Goal: Task Accomplishment & Management: Use online tool/utility

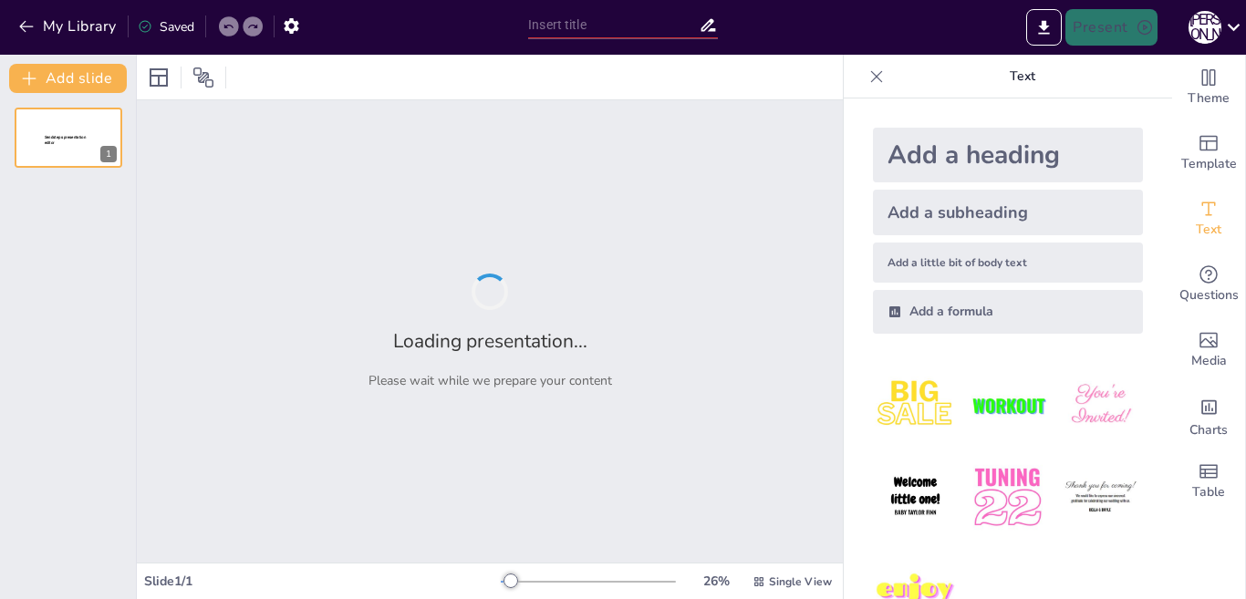
type input "Гігієнічні вимоги до природнього та штучного освітлення в закладах [GEOGRAPHIC_…"
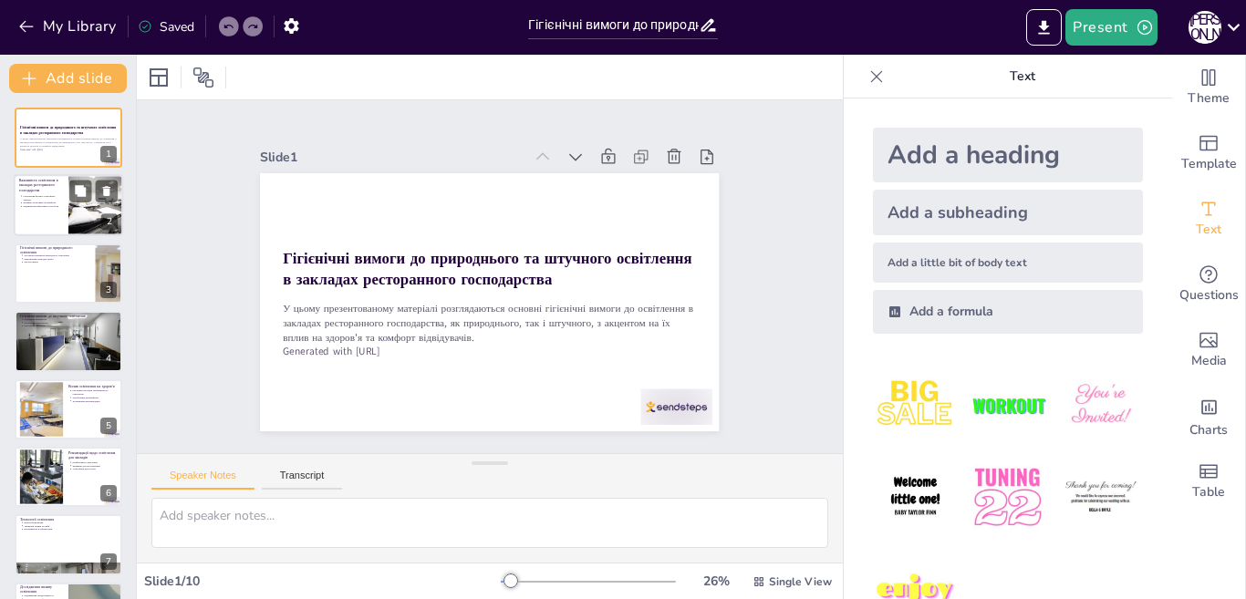
click at [49, 202] on p "Яскравість впливає на комфорт" at bounding box center [43, 204] width 40 height 4
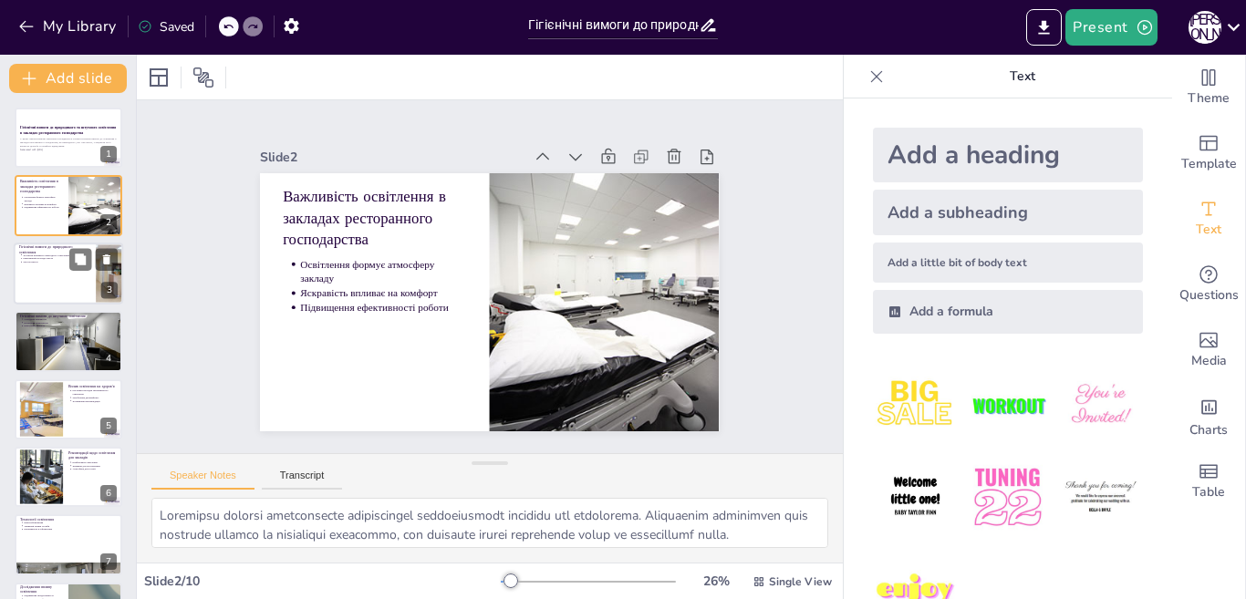
click at [47, 280] on div at bounding box center [68, 274] width 109 height 62
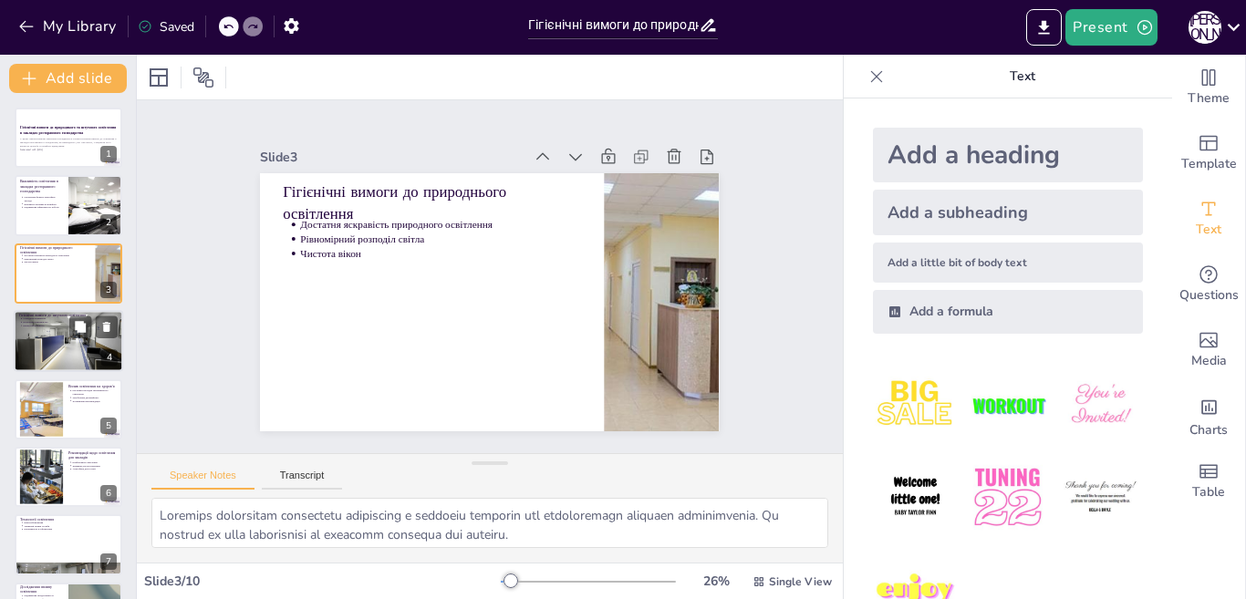
click at [45, 327] on div at bounding box center [68, 341] width 109 height 72
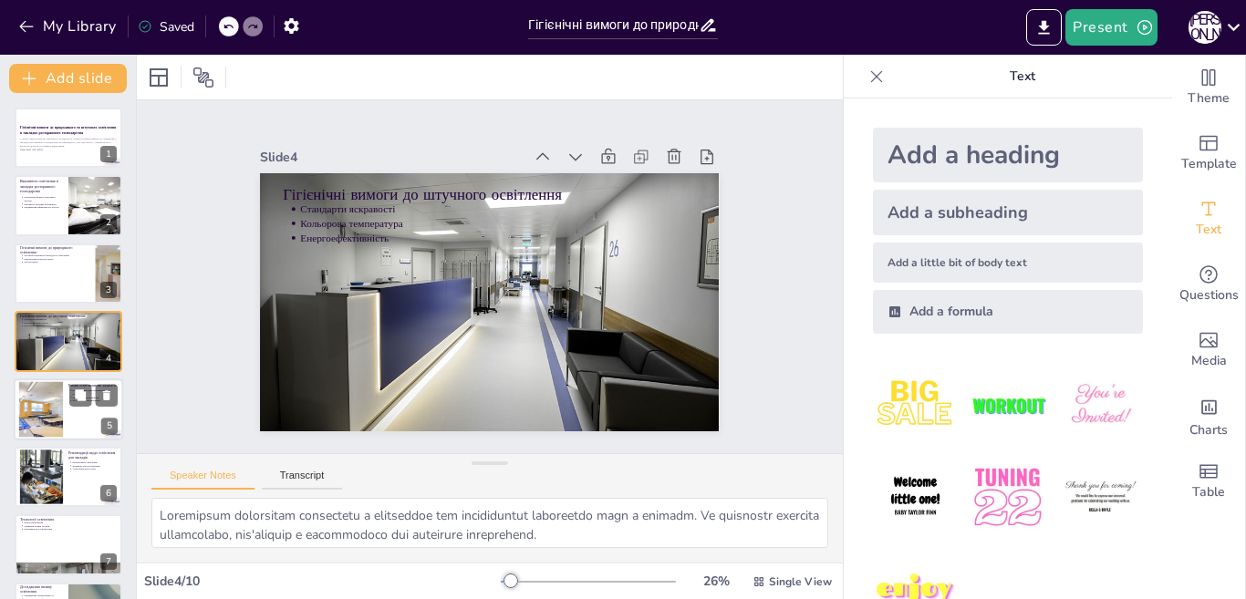
click at [36, 418] on div at bounding box center [41, 409] width 95 height 56
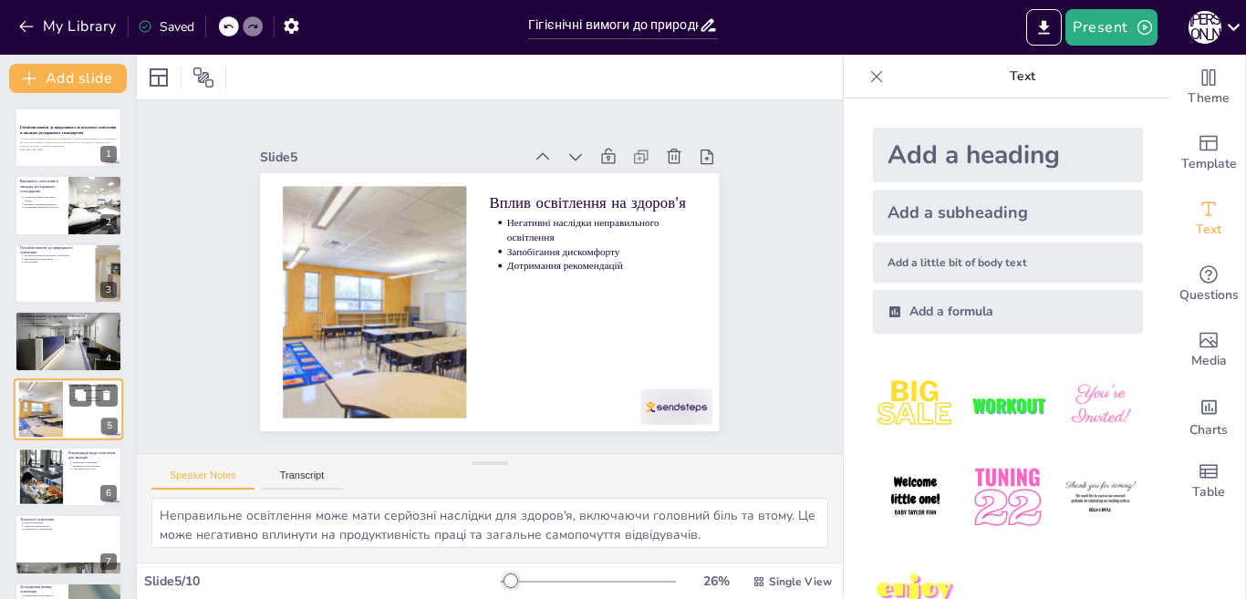
scroll to position [63, 0]
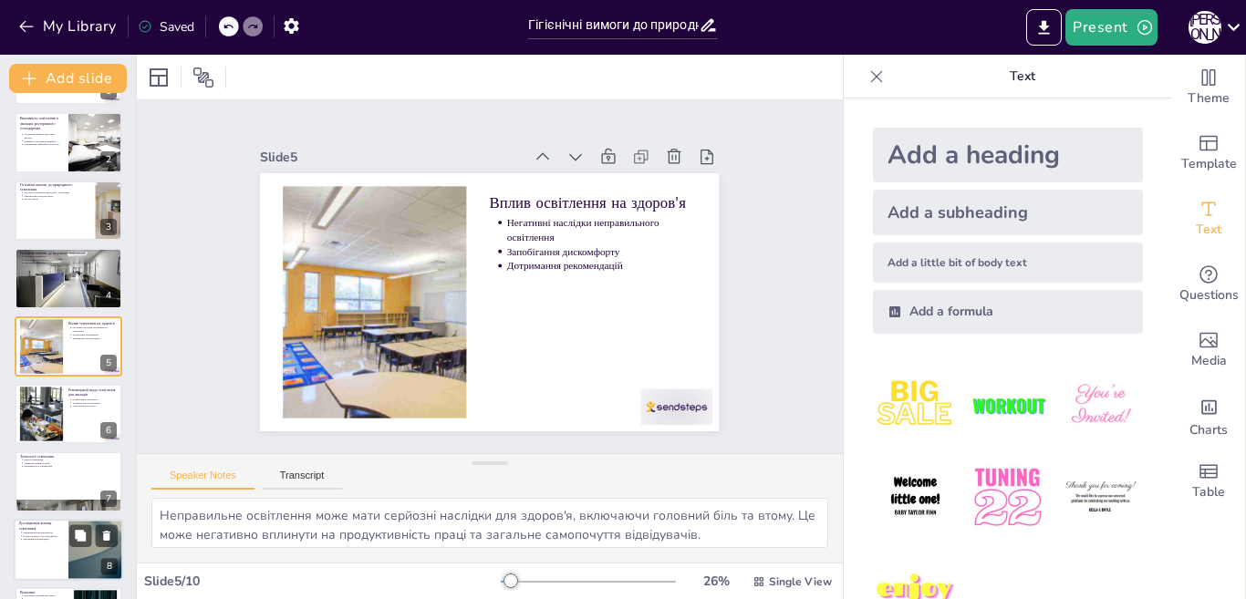
click at [42, 538] on p "Реалізація рекомендацій" at bounding box center [43, 539] width 40 height 4
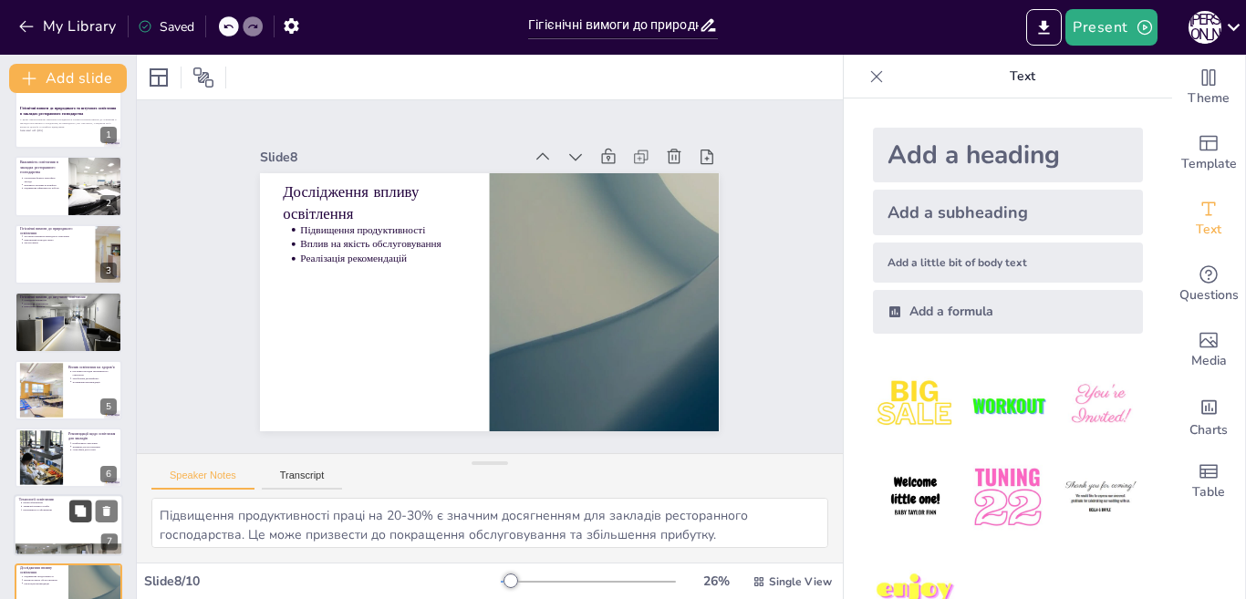
scroll to position [0, 0]
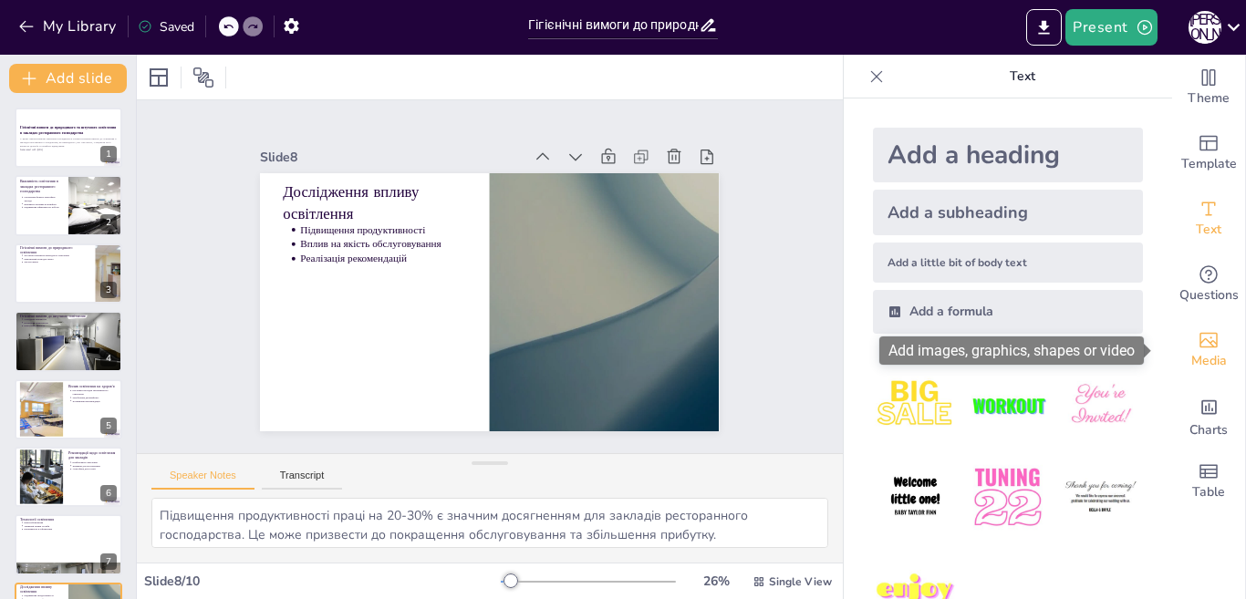
click at [1201, 364] on span "Media" at bounding box center [1209, 361] width 36 height 20
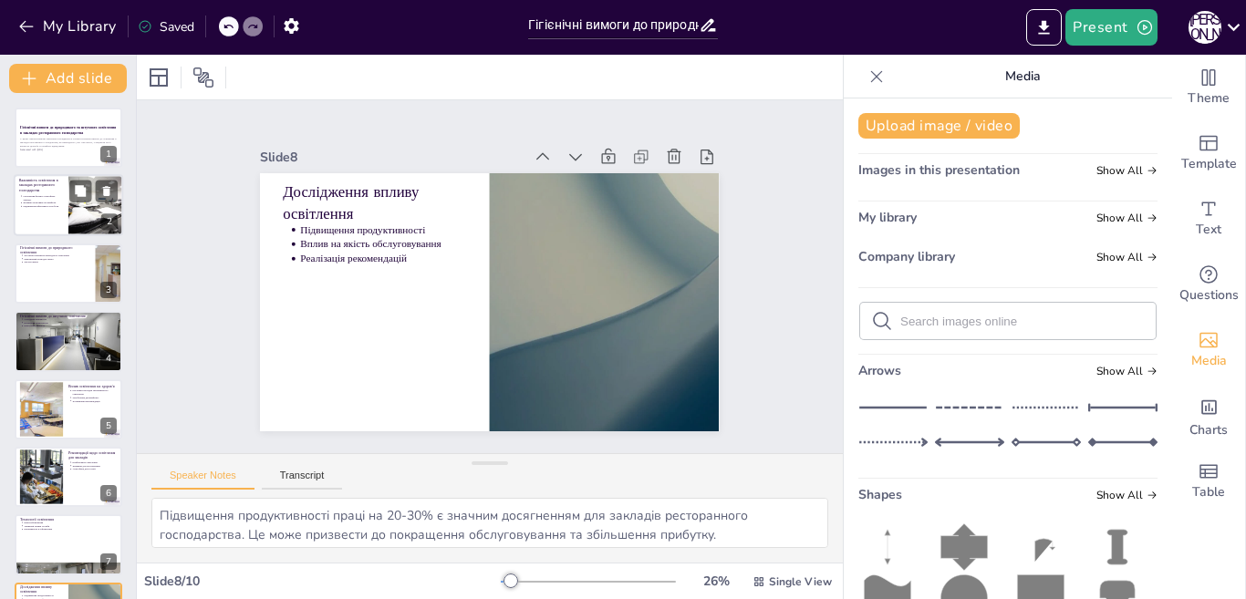
click at [41, 209] on div "Освітлення формує атмосферу закладу Яскравість впливає на комфорт Підвищення еф…" at bounding box center [41, 202] width 44 height 16
type textarea "Loremipsu dolorsi ametconsecte adipiscingel seddoeiusmodt incididu utl etdolore…"
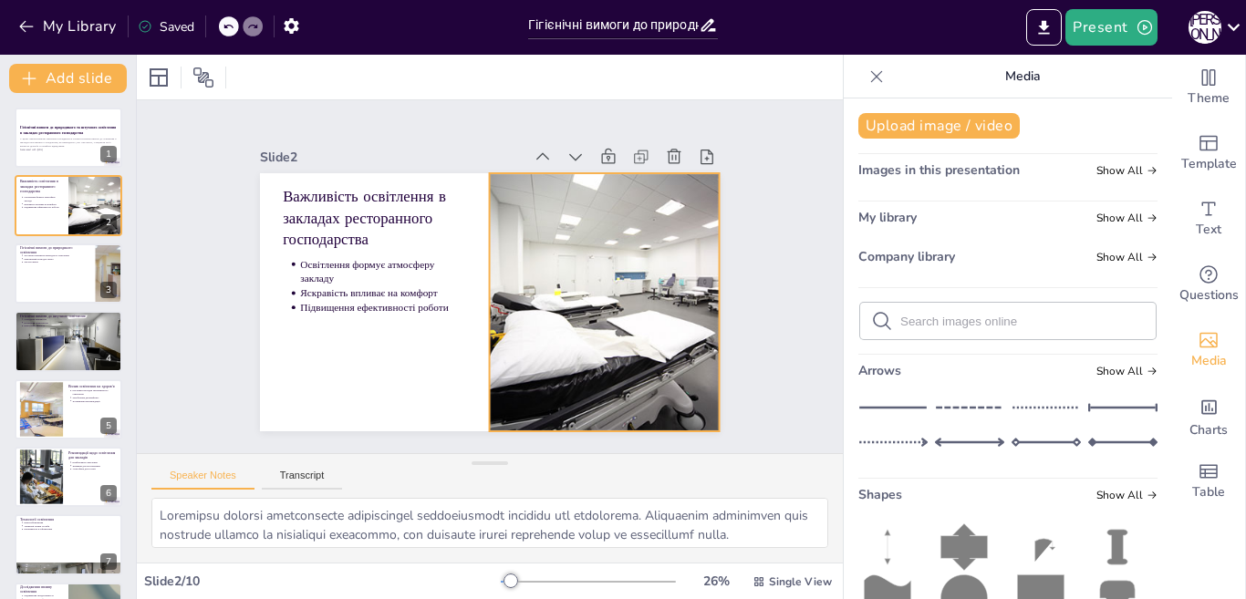
click at [621, 265] on div at bounding box center [546, 379] width 441 height 450
click at [675, 329] on icon at bounding box center [690, 344] width 30 height 30
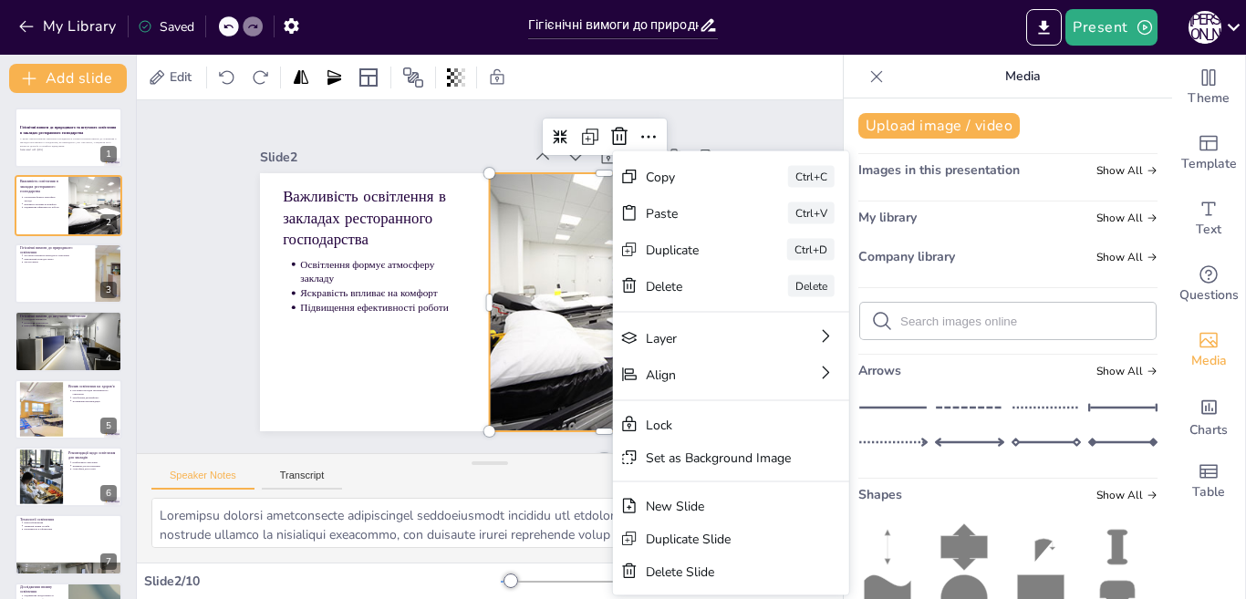
click at [492, 270] on div at bounding box center [525, 388] width 410 height 452
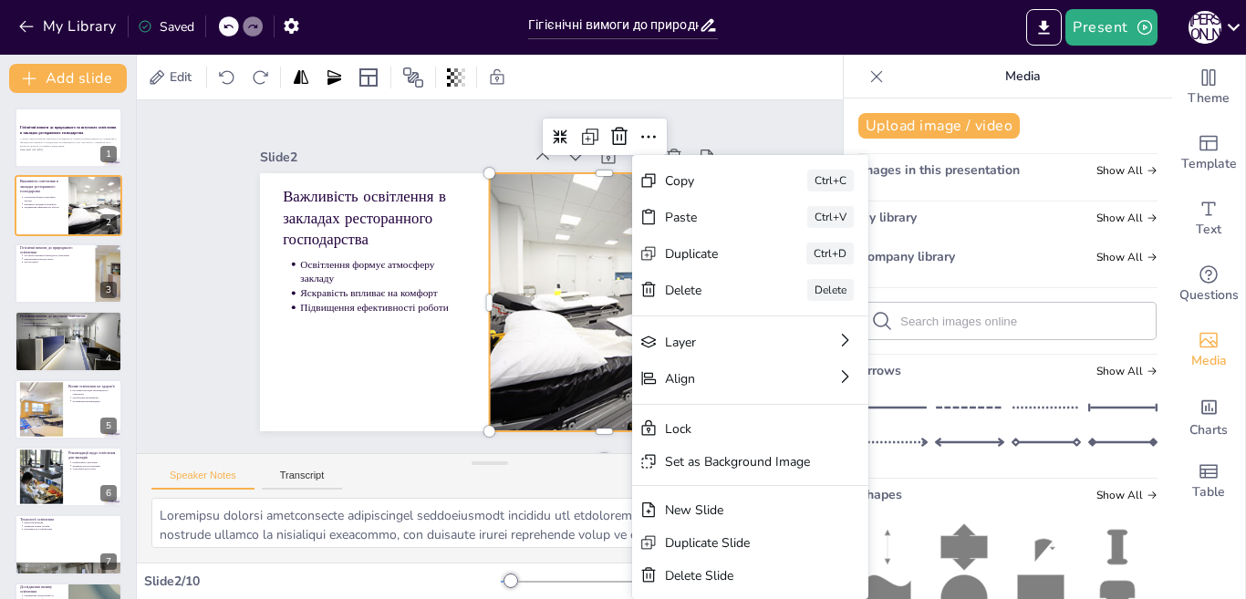
click at [589, 285] on div at bounding box center [430, 377] width 361 height 435
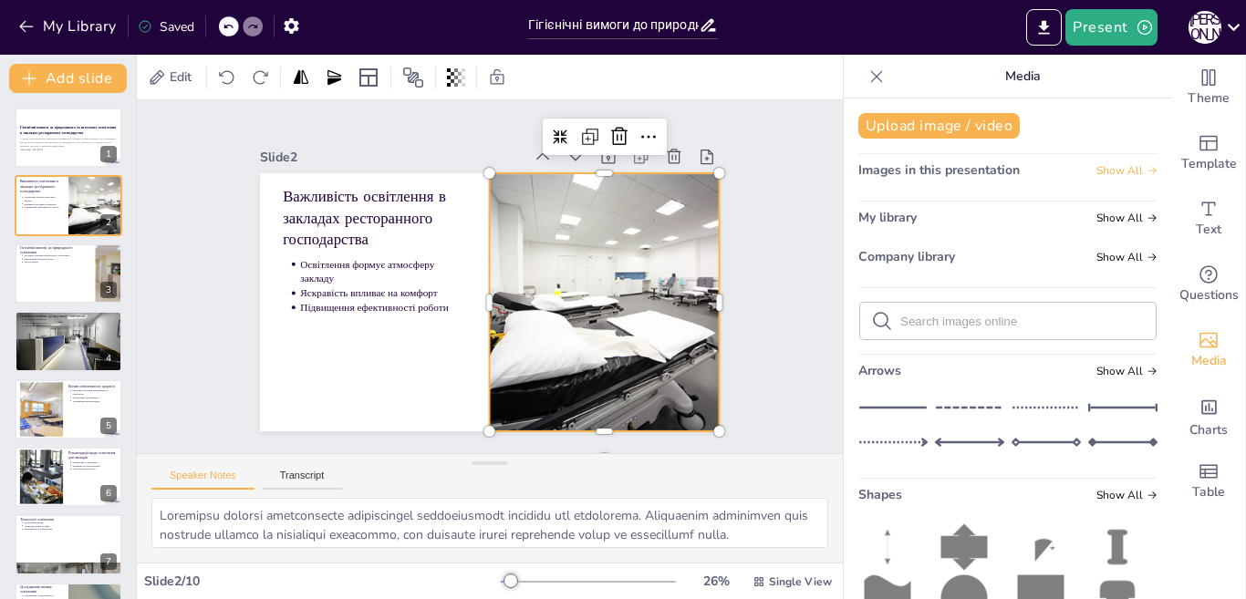
click at [1103, 177] on span "Show All" at bounding box center [1126, 170] width 61 height 13
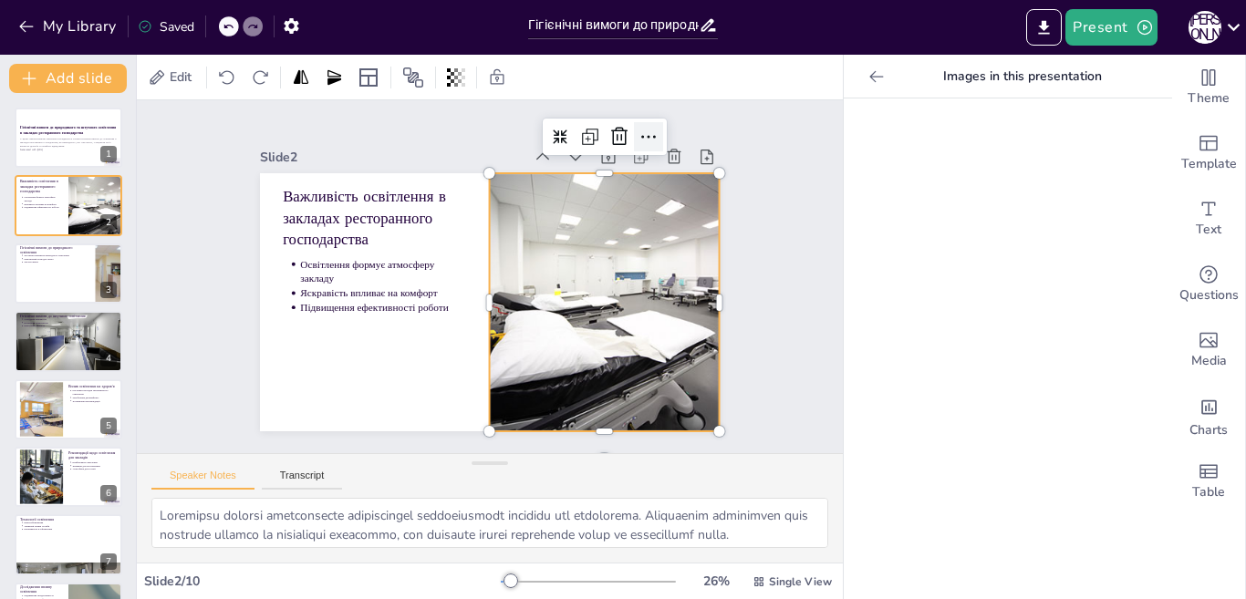
click at [677, 199] on icon at bounding box center [691, 213] width 29 height 29
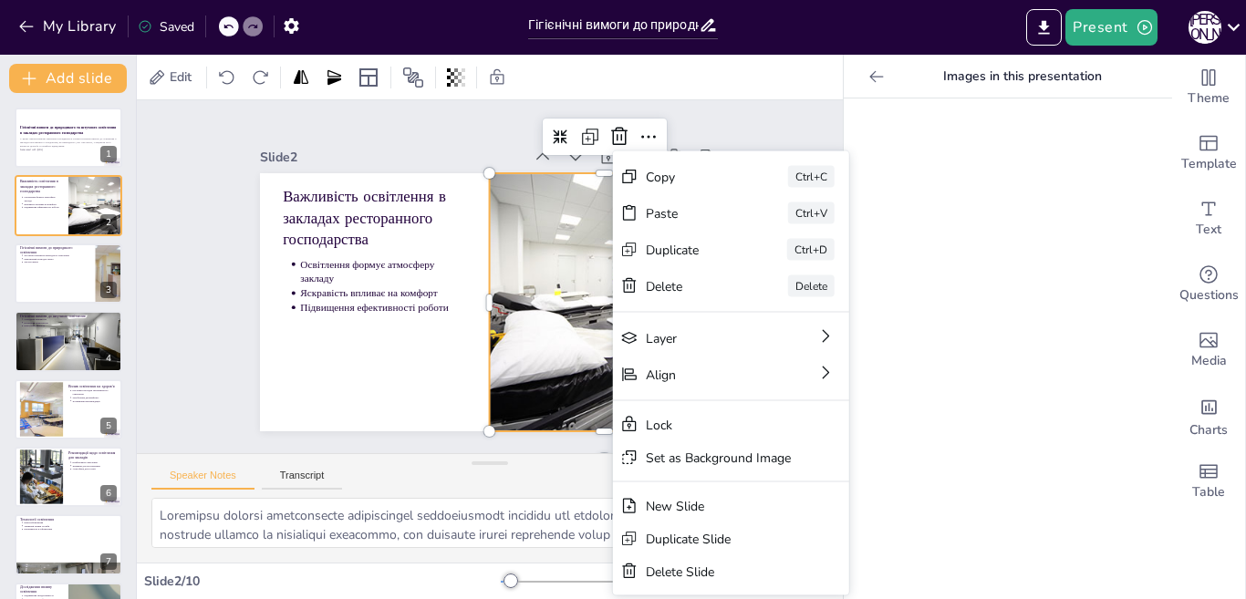
click at [440, 138] on div "Slide 2" at bounding box center [560, 180] width 387 height 290
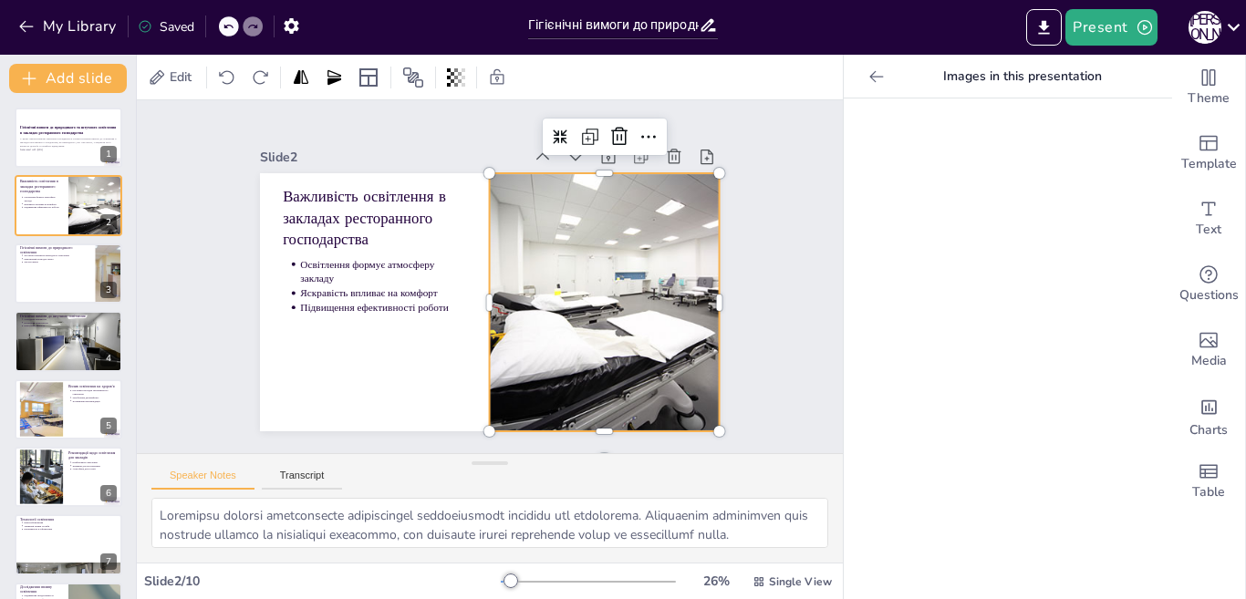
click at [744, 158] on div "Slide 1 Гігієнічні вимоги до природнього та штучного освітлення в закладах рест…" at bounding box center [489, 277] width 605 height 624
